Goal: Information Seeking & Learning: Learn about a topic

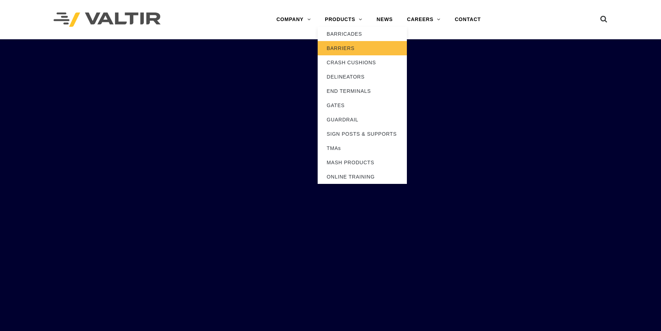
click at [325, 49] on link "BARRIERS" at bounding box center [362, 48] width 89 height 14
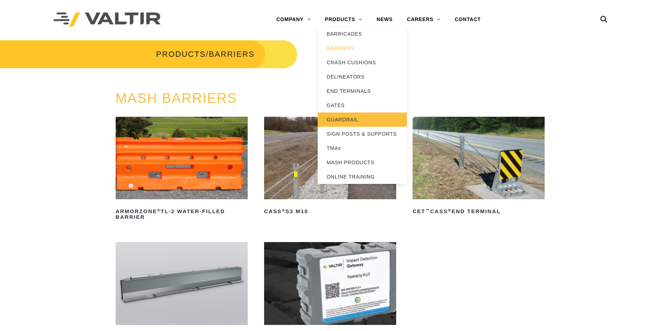
click at [352, 117] on link "GUARDRAIL" at bounding box center [362, 119] width 89 height 14
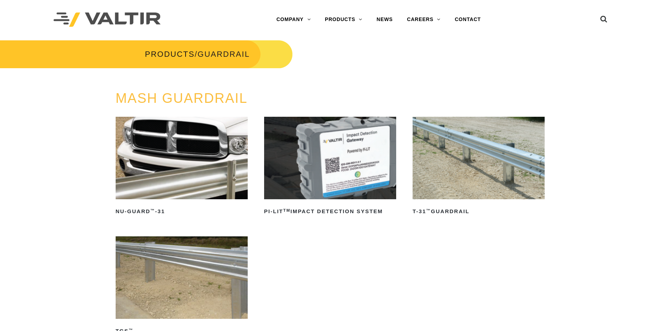
click at [226, 173] on img at bounding box center [182, 158] width 132 height 83
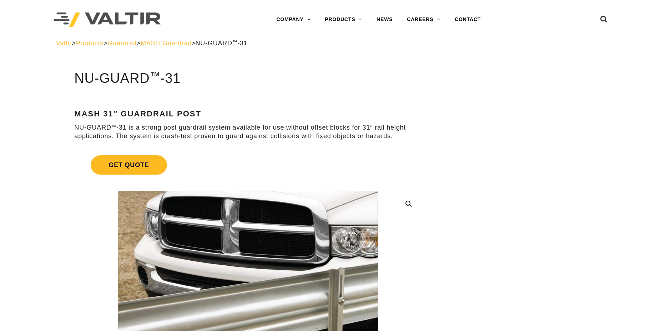
click at [140, 170] on span "Get Quote" at bounding box center [129, 164] width 76 height 19
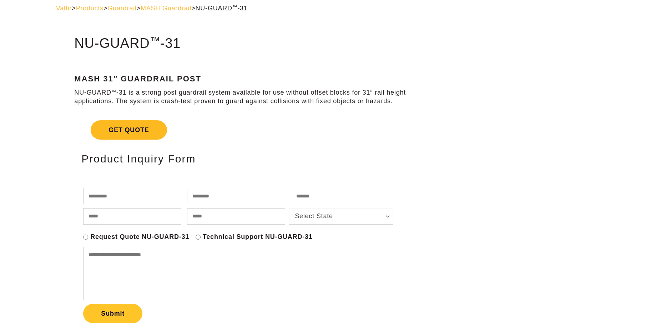
scroll to position [73, 0]
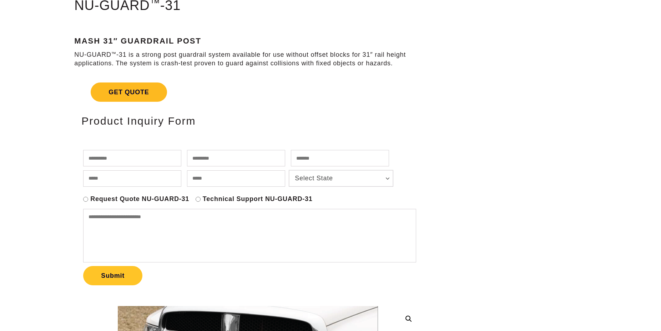
click at [148, 91] on span "Get Quote" at bounding box center [129, 91] width 76 height 19
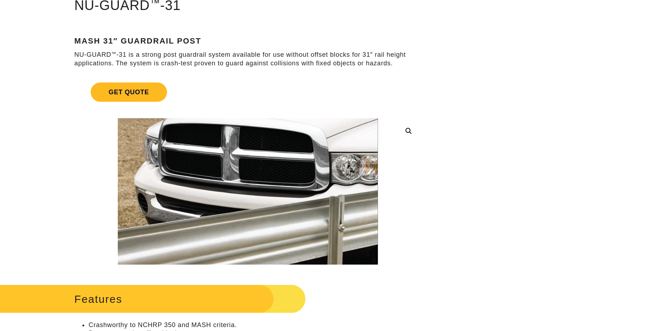
click at [148, 91] on span "Get Quote" at bounding box center [129, 91] width 76 height 19
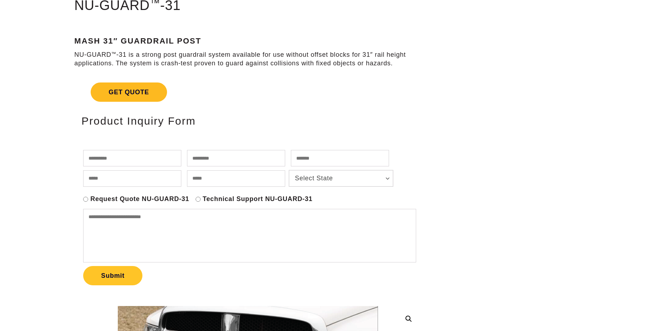
click at [148, 91] on span "Get Quote" at bounding box center [129, 91] width 76 height 19
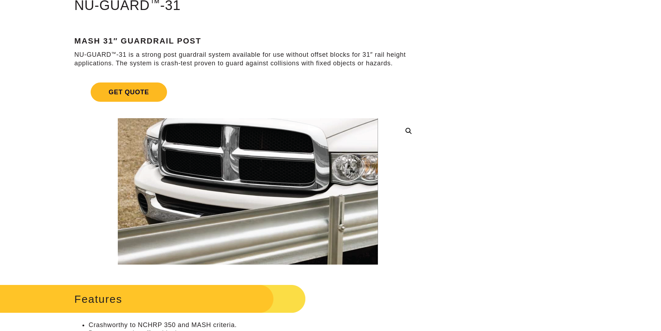
click at [148, 91] on span "Get Quote" at bounding box center [129, 91] width 76 height 19
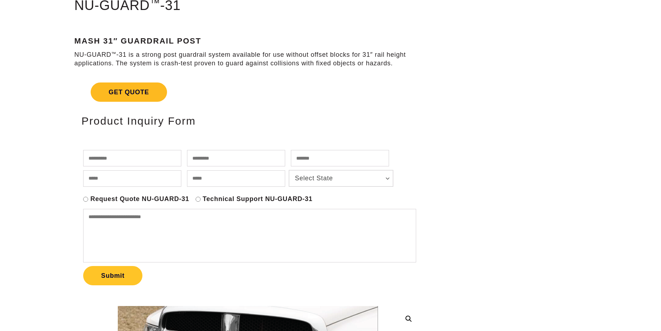
click at [113, 99] on span "Get Quote" at bounding box center [129, 91] width 76 height 19
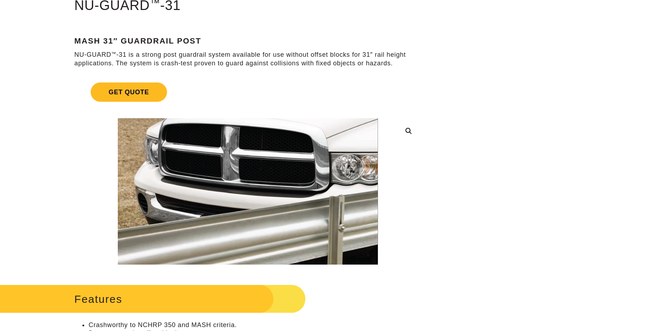
click at [117, 98] on span "Get Quote" at bounding box center [129, 91] width 76 height 19
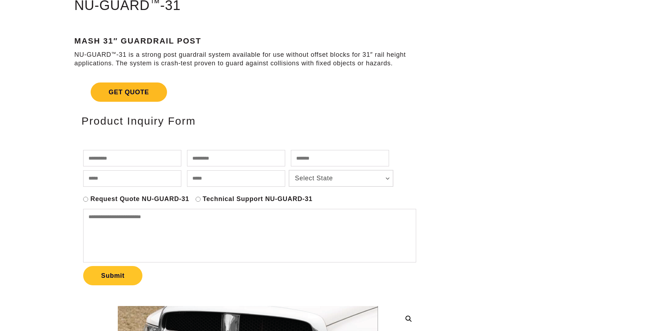
click at [117, 95] on span "Get Quote" at bounding box center [129, 91] width 76 height 19
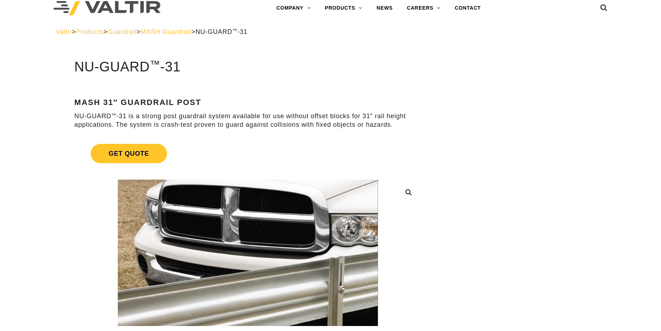
scroll to position [0, 0]
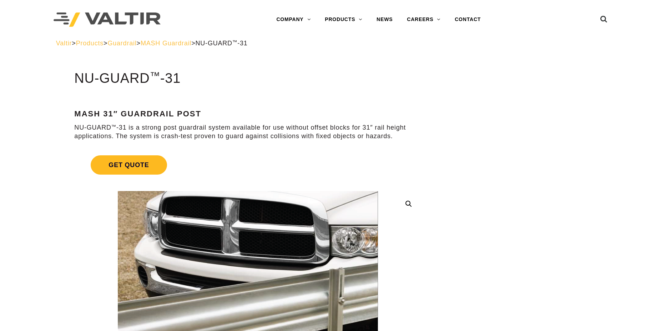
click at [106, 163] on span "Get Quote" at bounding box center [129, 164] width 76 height 19
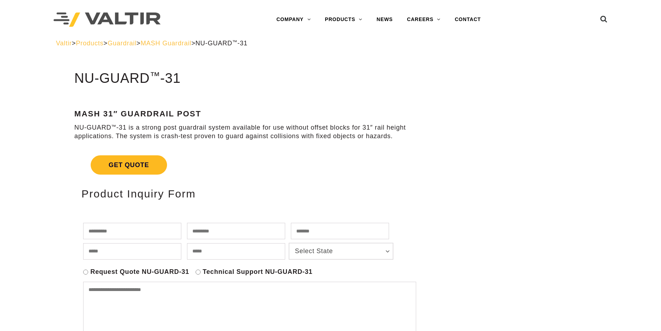
click at [106, 163] on span "Get Quote" at bounding box center [129, 164] width 76 height 19
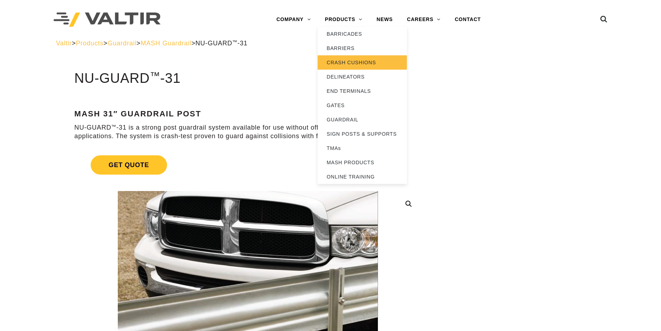
click at [352, 60] on link "CRASH CUSHIONS" at bounding box center [362, 62] width 89 height 14
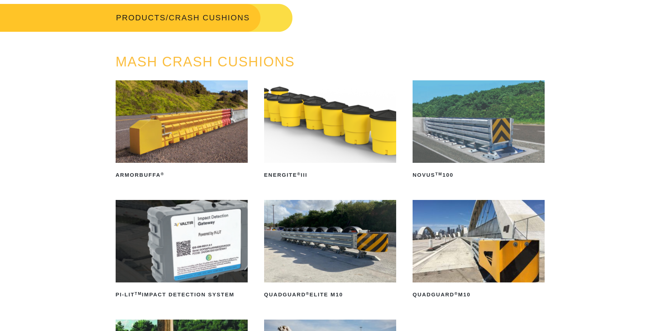
scroll to position [146, 0]
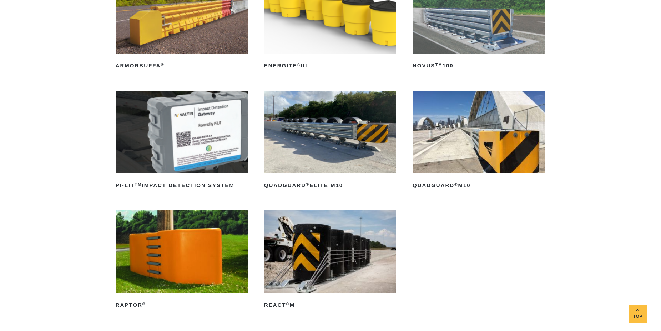
click at [454, 170] on img at bounding box center [479, 132] width 132 height 83
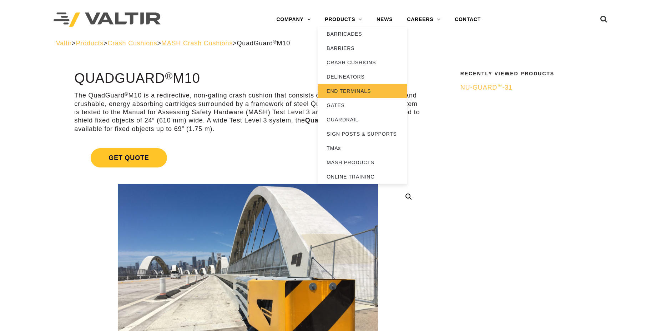
click at [342, 90] on link "END TERMINALS" at bounding box center [362, 91] width 89 height 14
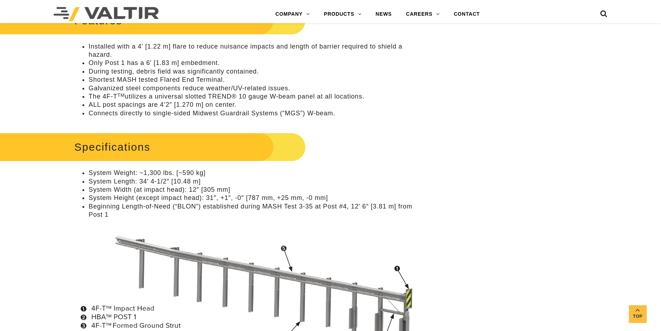
scroll to position [473, 0]
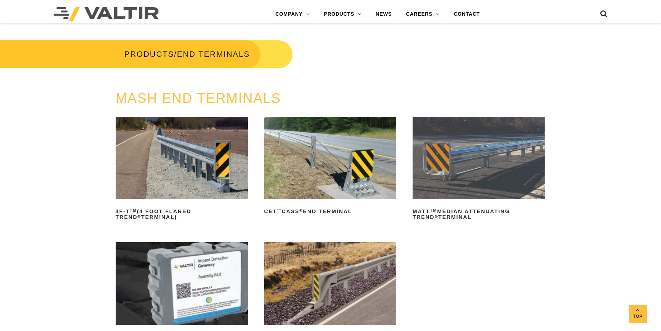
scroll to position [219, 0]
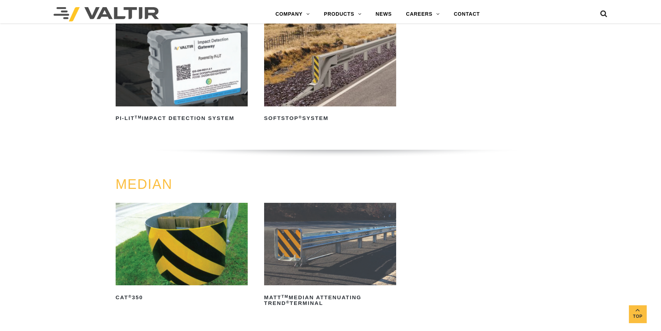
click at [329, 79] on img at bounding box center [330, 65] width 132 height 83
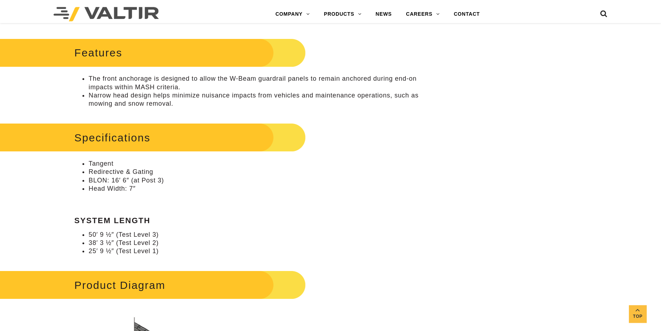
scroll to position [364, 0]
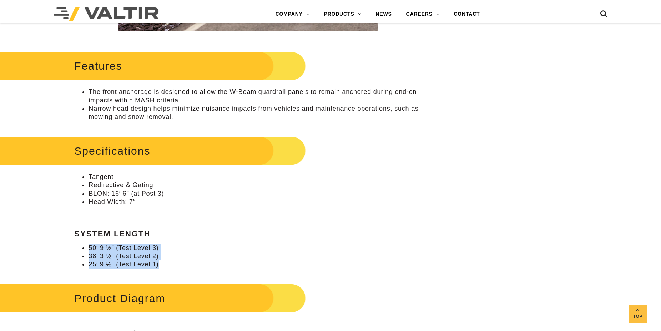
drag, startPoint x: 140, startPoint y: 266, endPoint x: 90, endPoint y: 247, distance: 53.7
click at [90, 247] on ul "50′ 9 ½″ (Test Level 3) 38′ 3 ½″ (Test Level 2) 25′ 9 ½″ (Test Level 1)" at bounding box center [247, 256] width 347 height 25
click at [90, 247] on li "50′ 9 ½″ (Test Level 3)" at bounding box center [255, 248] width 333 height 8
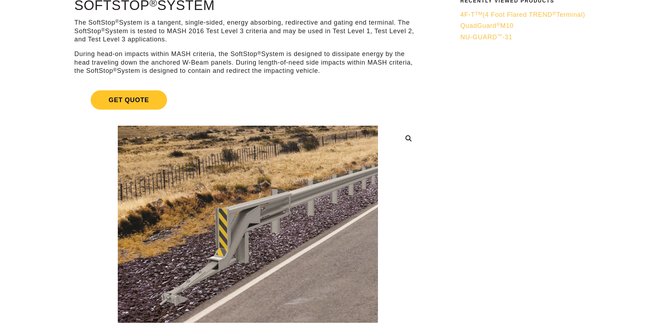
scroll to position [0, 0]
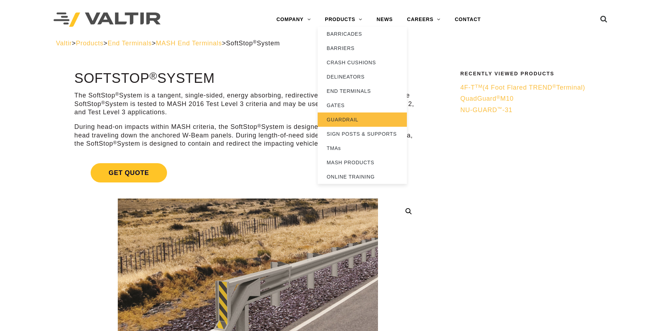
click at [350, 115] on link "GUARDRAIL" at bounding box center [362, 119] width 89 height 14
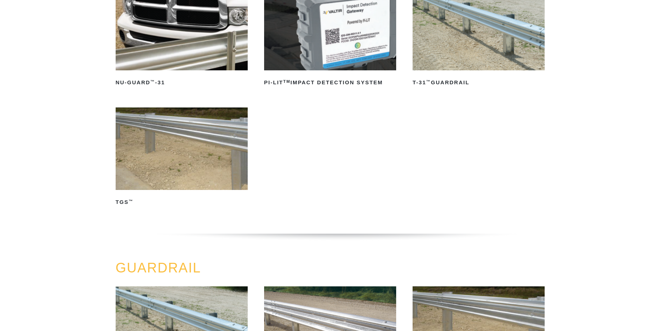
scroll to position [109, 0]
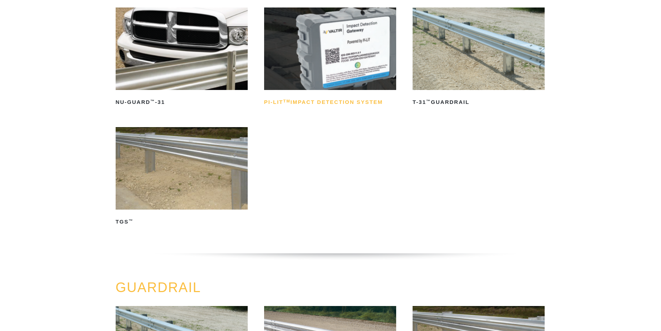
drag, startPoint x: 490, startPoint y: 71, endPoint x: 371, endPoint y: 104, distance: 123.7
drag, startPoint x: 228, startPoint y: 170, endPoint x: 231, endPoint y: 169, distance: 3.7
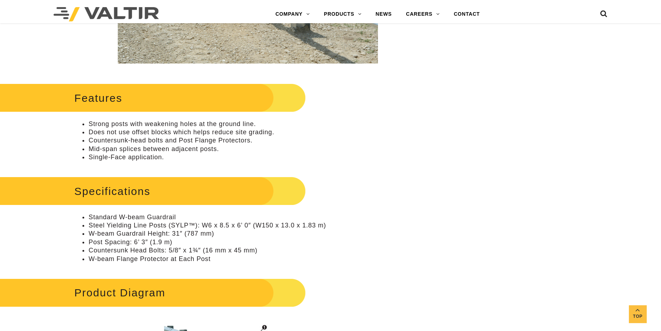
scroll to position [291, 0]
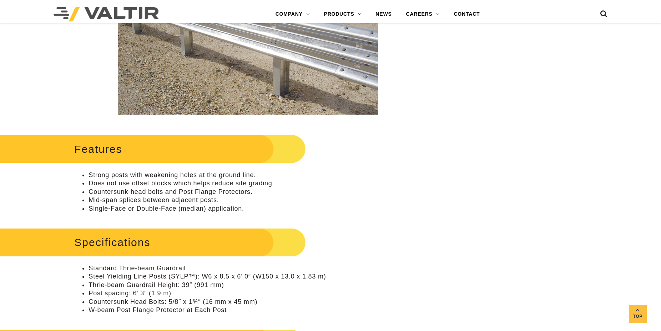
scroll to position [109, 0]
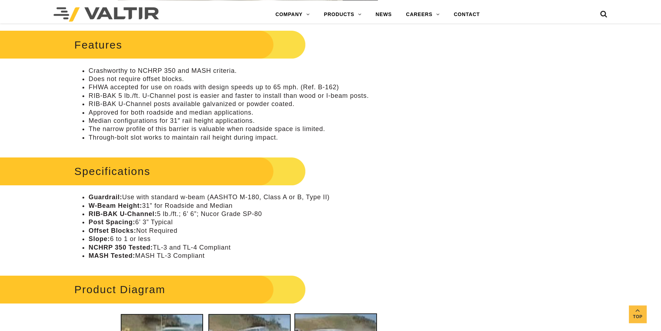
scroll to position [328, 0]
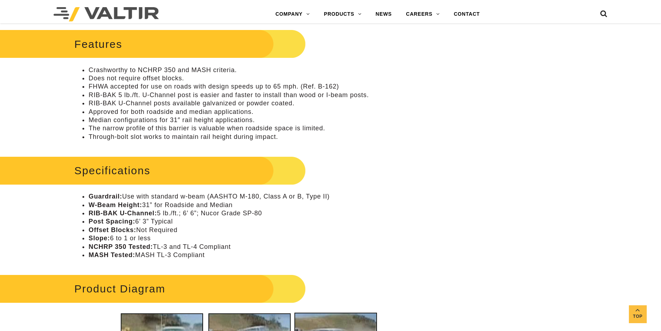
click at [180, 139] on li "Through-bolt slot works to maintain rail height during impact." at bounding box center [255, 137] width 333 height 8
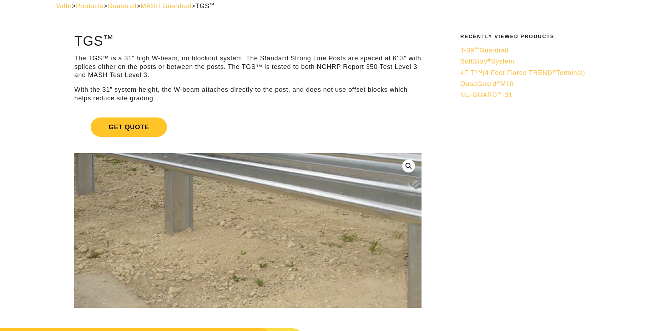
scroll to position [36, 0]
